Goal: Task Accomplishment & Management: Manage account settings

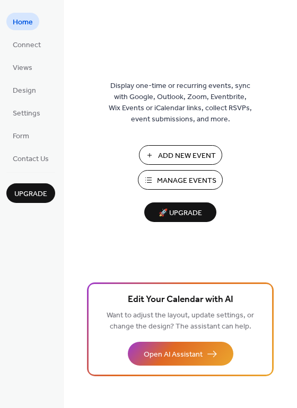
click at [196, 178] on span "Manage Events" at bounding box center [186, 180] width 59 height 11
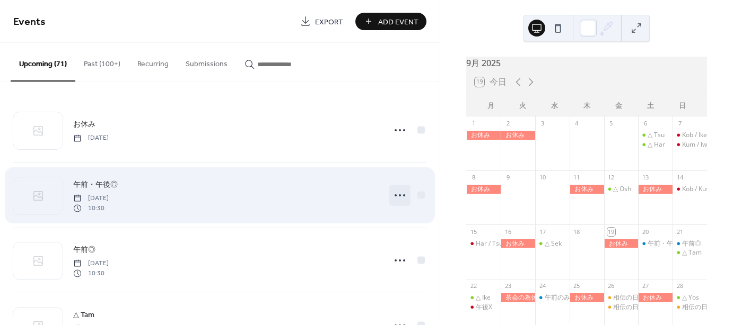
click at [395, 195] on icon at bounding box center [399, 195] width 17 height 17
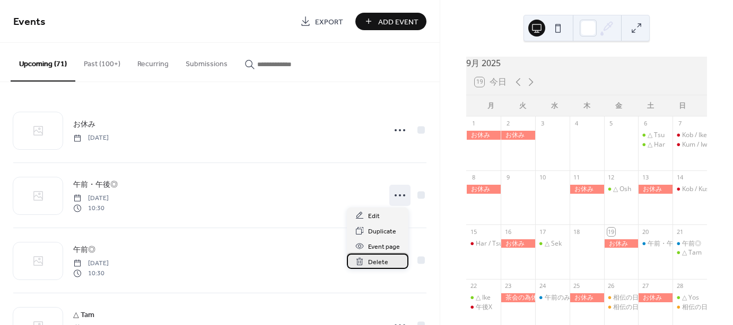
click at [376, 261] on span "Delete" at bounding box center [378, 262] width 20 height 11
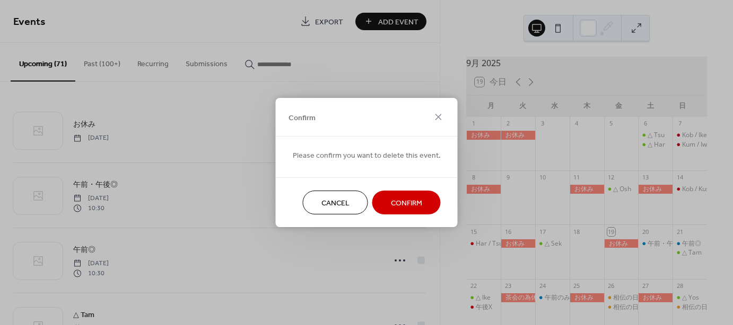
click at [408, 191] on button "Confirm" at bounding box center [406, 203] width 68 height 24
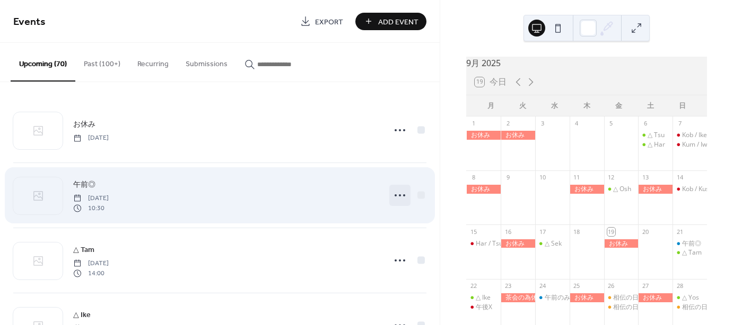
click at [401, 197] on icon at bounding box center [399, 195] width 17 height 17
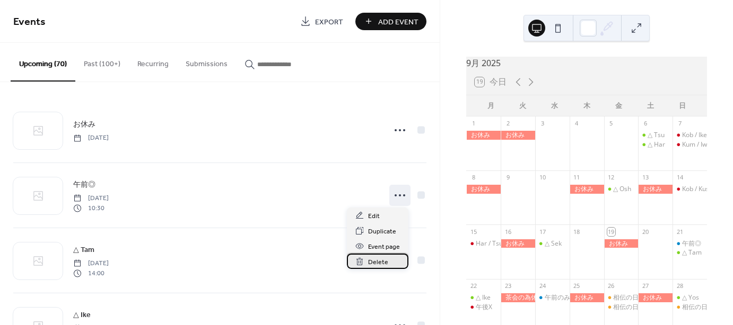
click at [375, 260] on span "Delete" at bounding box center [378, 262] width 20 height 11
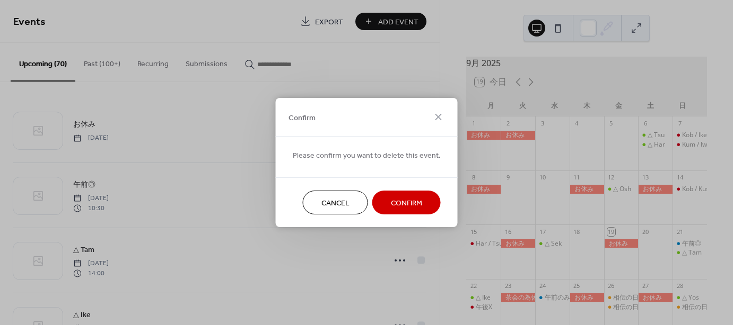
click at [403, 204] on span "Confirm" at bounding box center [406, 203] width 31 height 11
